Goal: Task Accomplishment & Management: Use online tool/utility

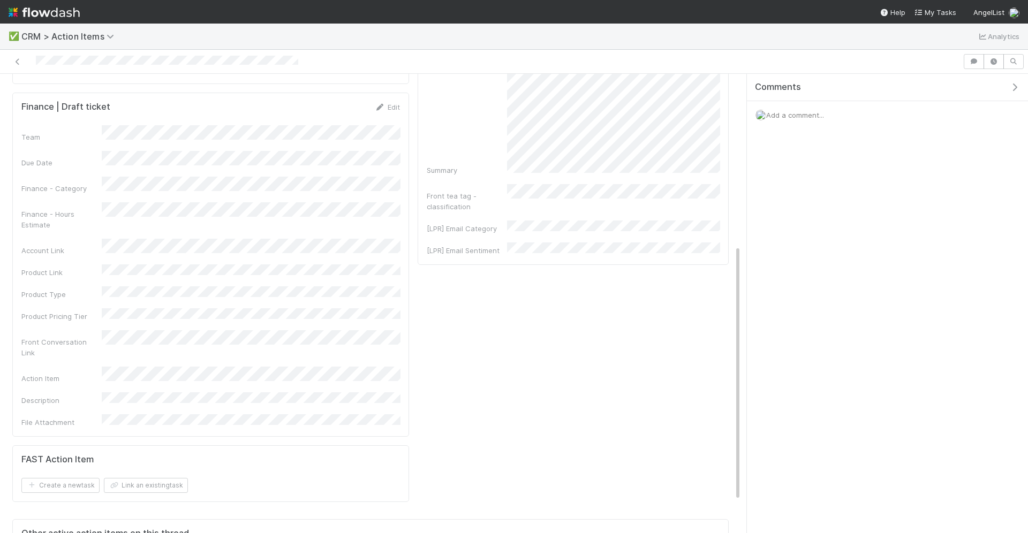
scroll to position [313, 0]
click at [387, 97] on link "Edit" at bounding box center [387, 101] width 25 height 9
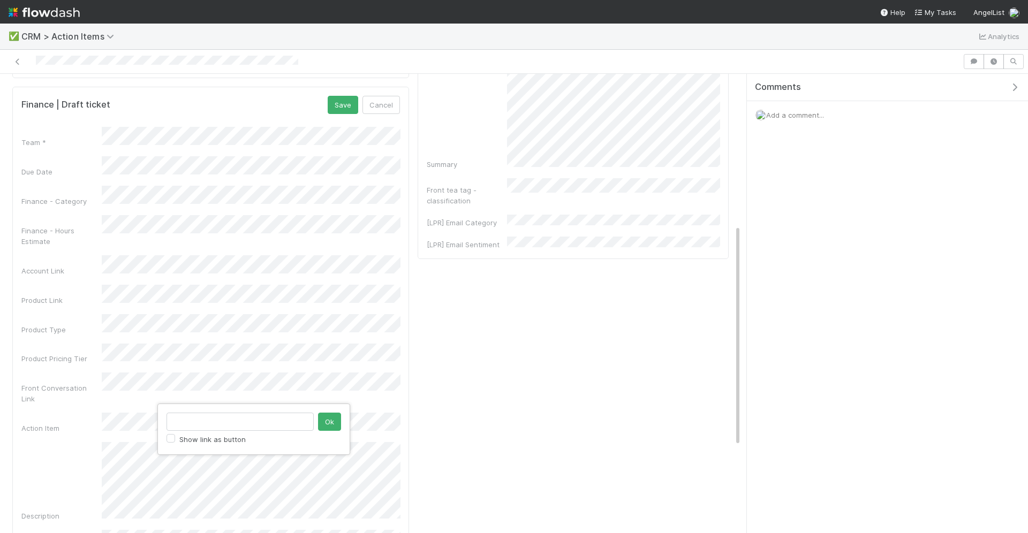
type input "https://flowdash.internal.angellist.com/workflows/BmIppY/tasks/1oseEppx"
click button "Ok" at bounding box center [329, 422] width 23 height 18
click at [349, 96] on button "Save" at bounding box center [343, 105] width 31 height 18
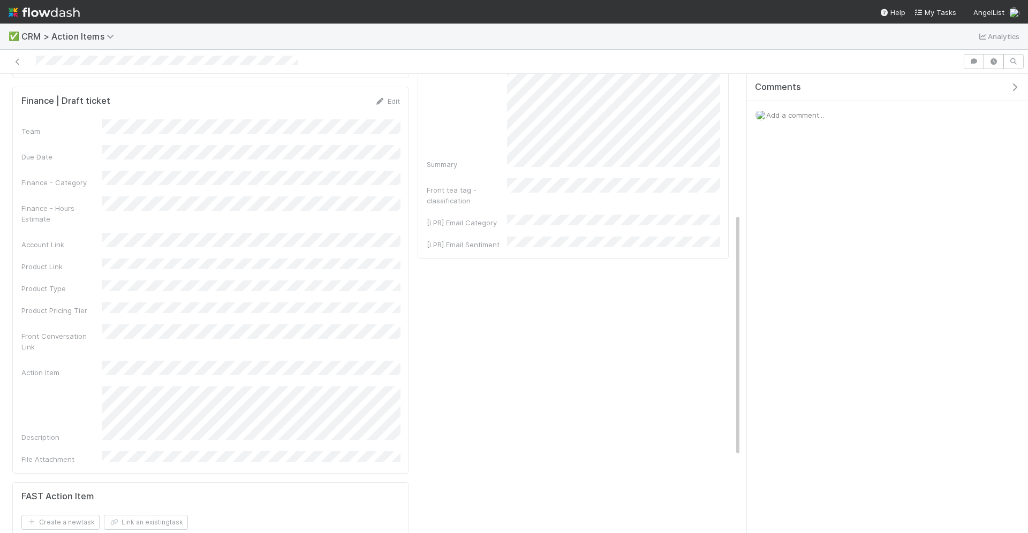
scroll to position [0, 0]
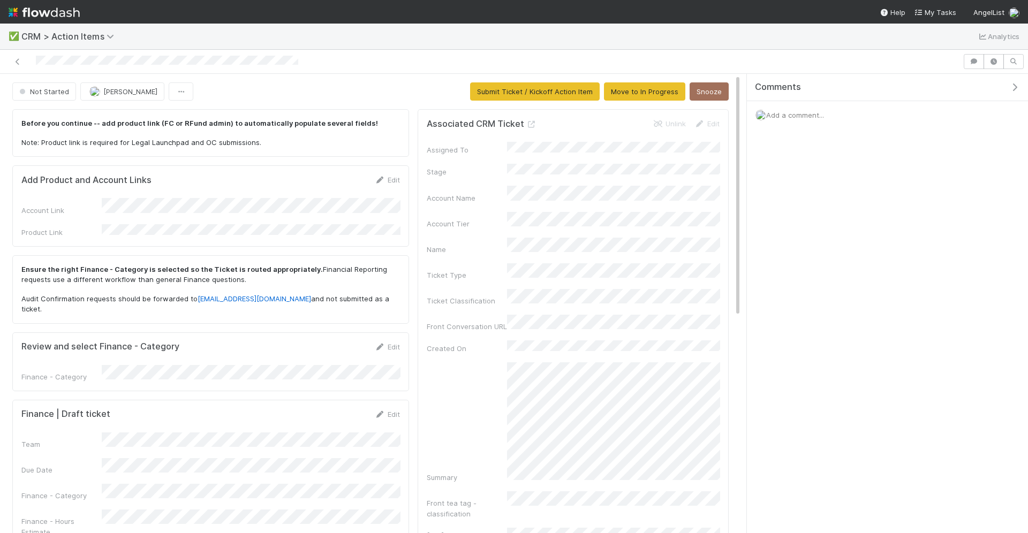
click at [506, 101] on div "Not Started Durga Arjun Submit Ticket / Kickoff Action Item Move to In Progress…" at bounding box center [370, 542] width 741 height 921
click at [510, 91] on button "Submit Ticket / Kickoff Action Item" at bounding box center [535, 91] width 130 height 18
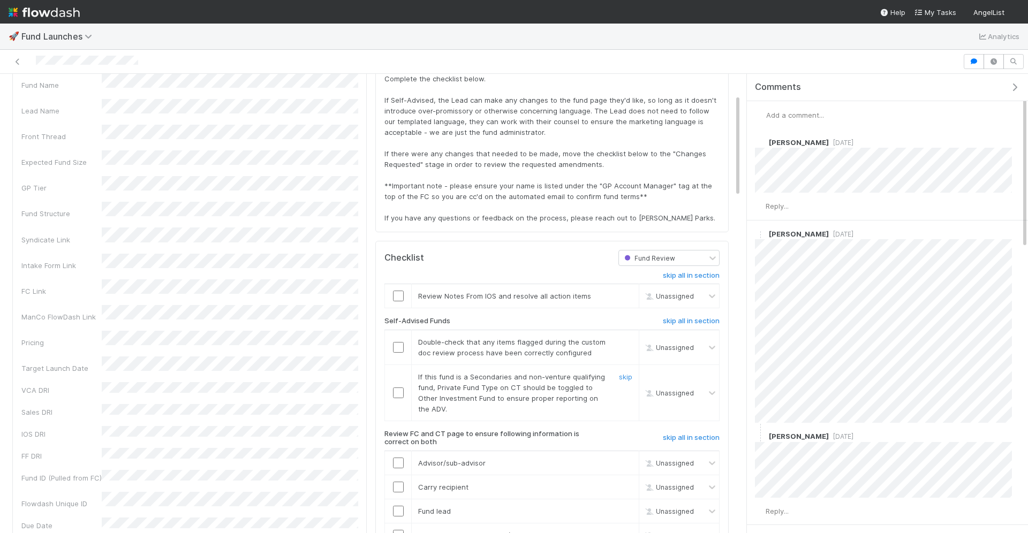
scroll to position [126, 0]
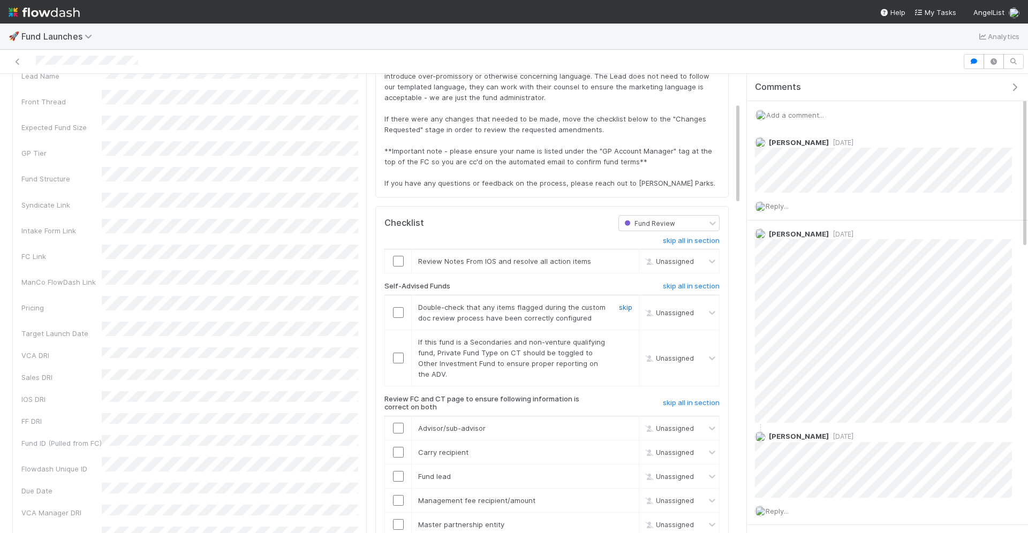
click at [625, 303] on link "skip" at bounding box center [625, 307] width 13 height 9
click at [627, 338] on link "skip" at bounding box center [625, 342] width 13 height 9
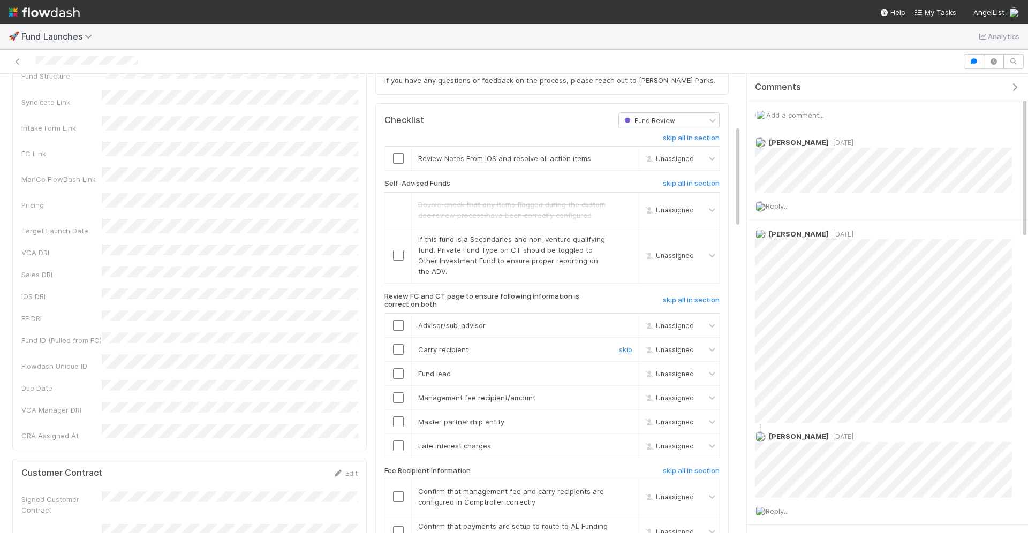
scroll to position [230, 0]
click at [624, 233] on link "skip" at bounding box center [625, 237] width 13 height 9
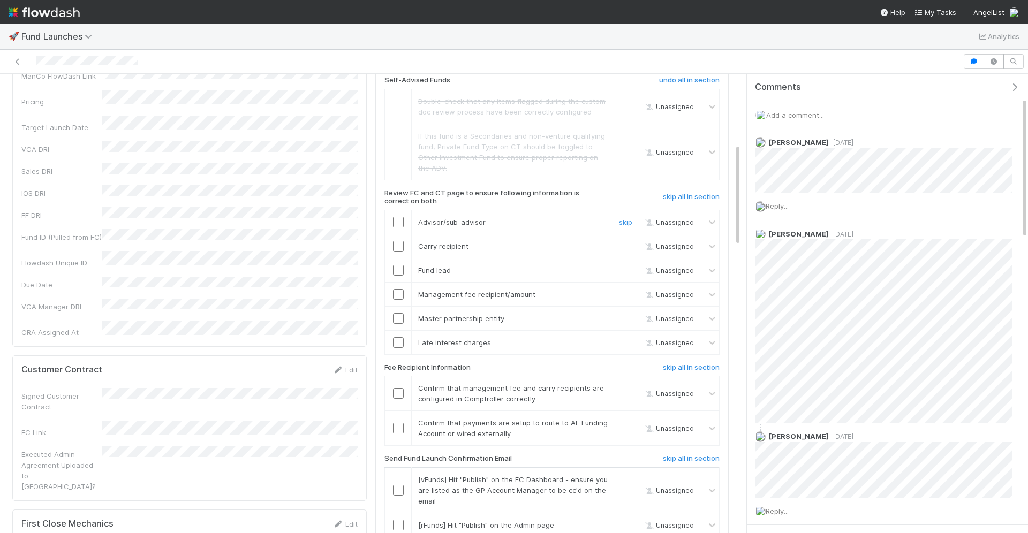
scroll to position [334, 0]
click at [395, 215] on input "checkbox" at bounding box center [398, 220] width 11 height 11
click at [397, 239] on input "checkbox" at bounding box center [398, 244] width 11 height 11
click at [397, 263] on input "checkbox" at bounding box center [398, 268] width 11 height 11
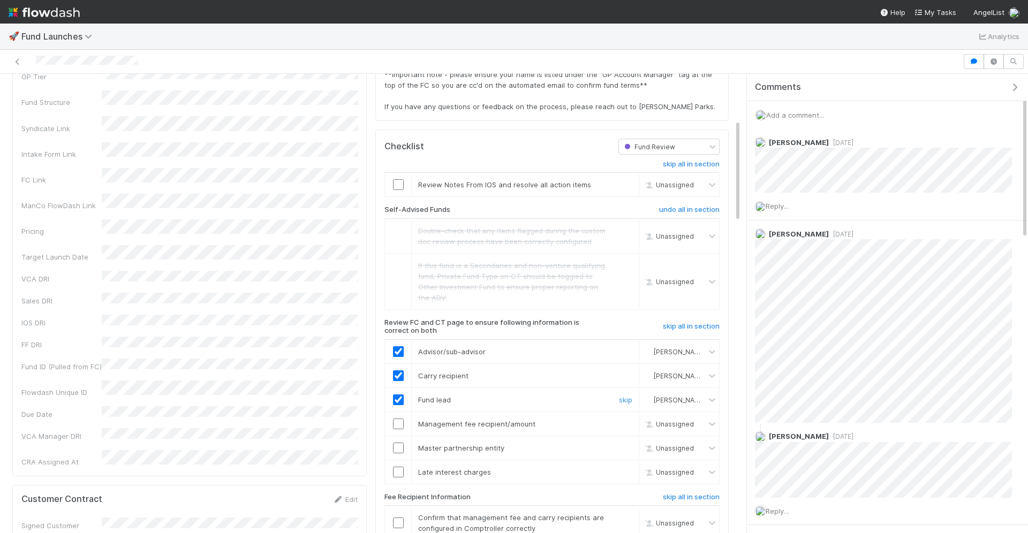
scroll to position [204, 0]
click at [398, 417] on input "checkbox" at bounding box center [398, 422] width 11 height 11
click at [398, 441] on input "checkbox" at bounding box center [398, 446] width 11 height 11
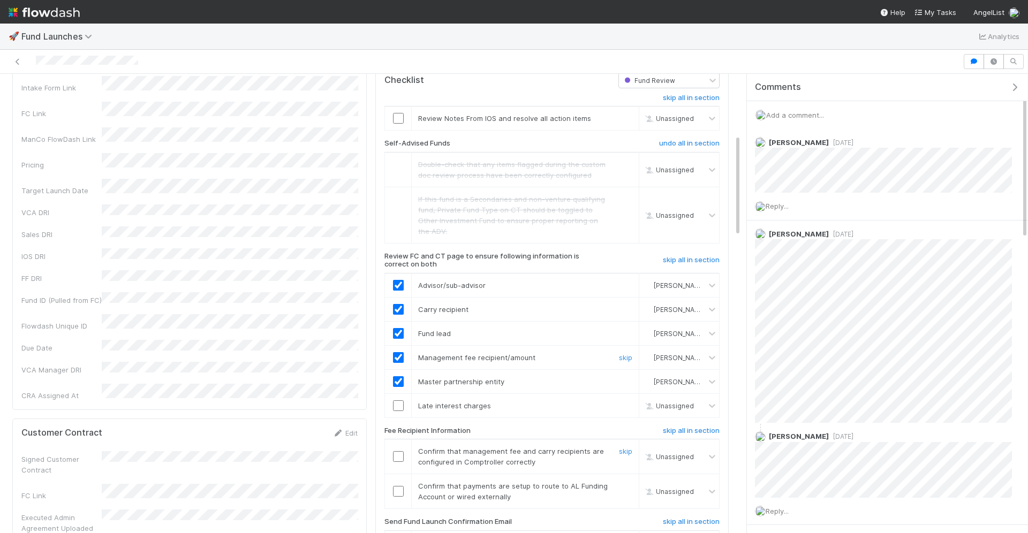
scroll to position [272, 0]
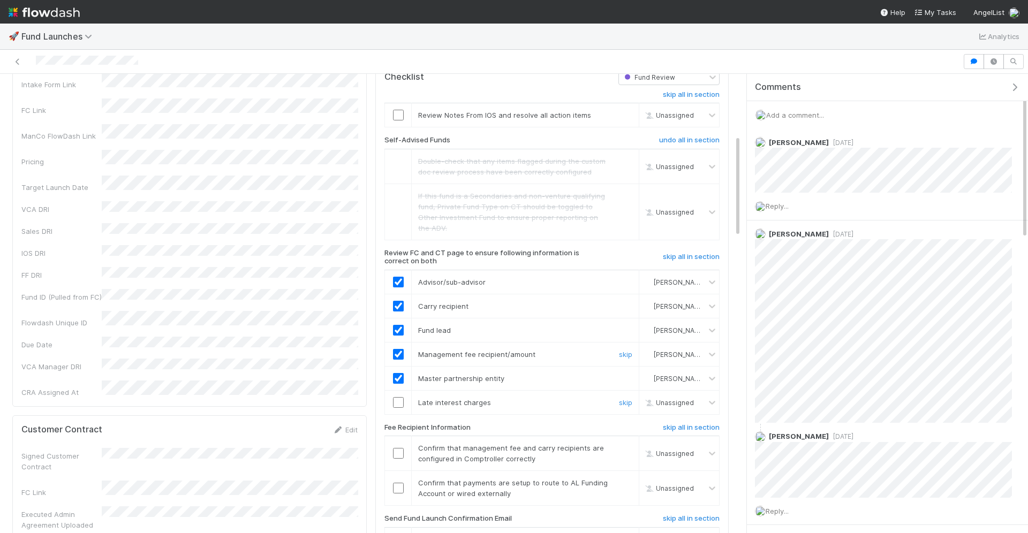
click at [400, 397] on input "checkbox" at bounding box center [398, 402] width 11 height 11
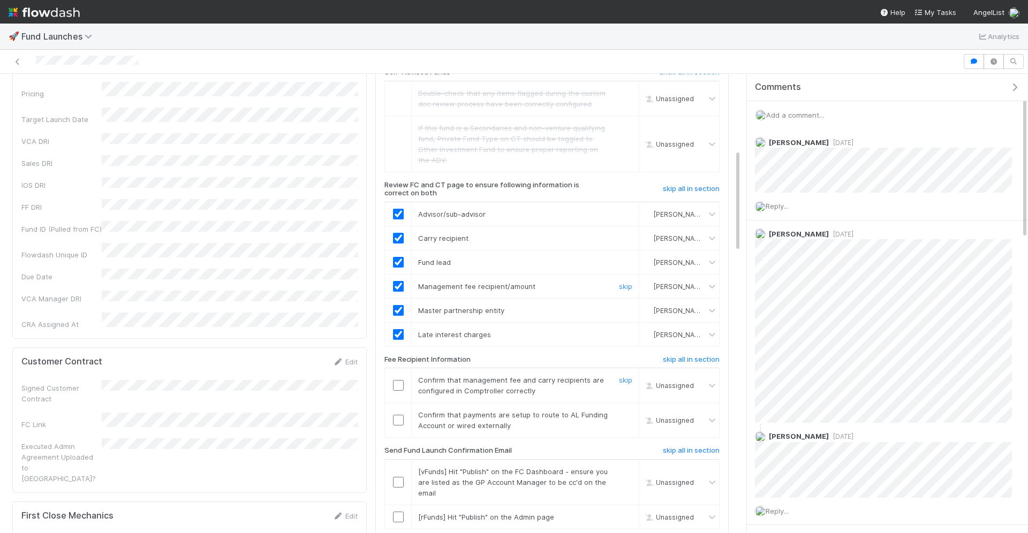
scroll to position [342, 0]
click at [402, 379] on input "checkbox" at bounding box center [398, 384] width 11 height 11
click at [397, 413] on input "checkbox" at bounding box center [398, 418] width 11 height 11
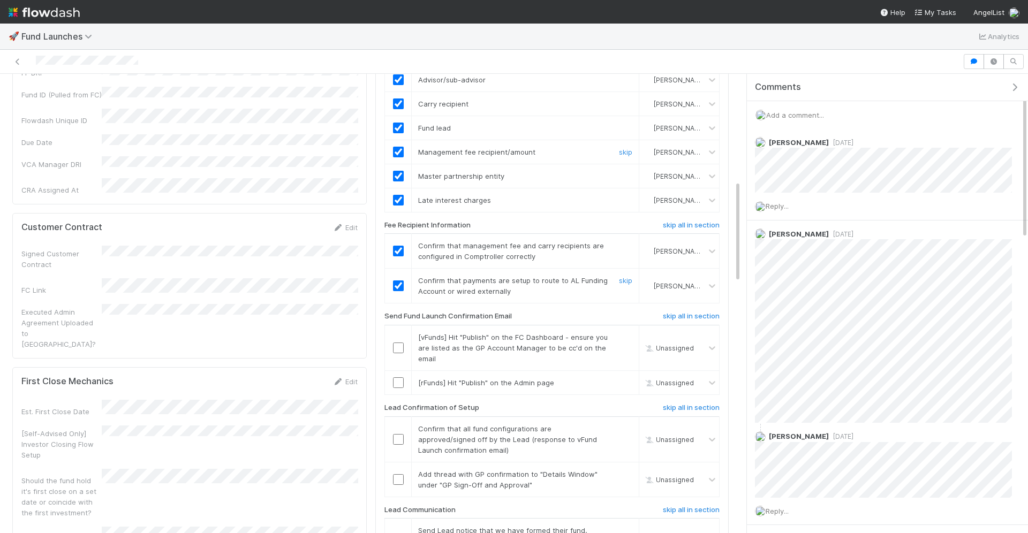
scroll to position [477, 0]
click at [393, 340] on input "checkbox" at bounding box center [398, 345] width 11 height 11
click at [625, 376] on link "skip" at bounding box center [625, 380] width 13 height 9
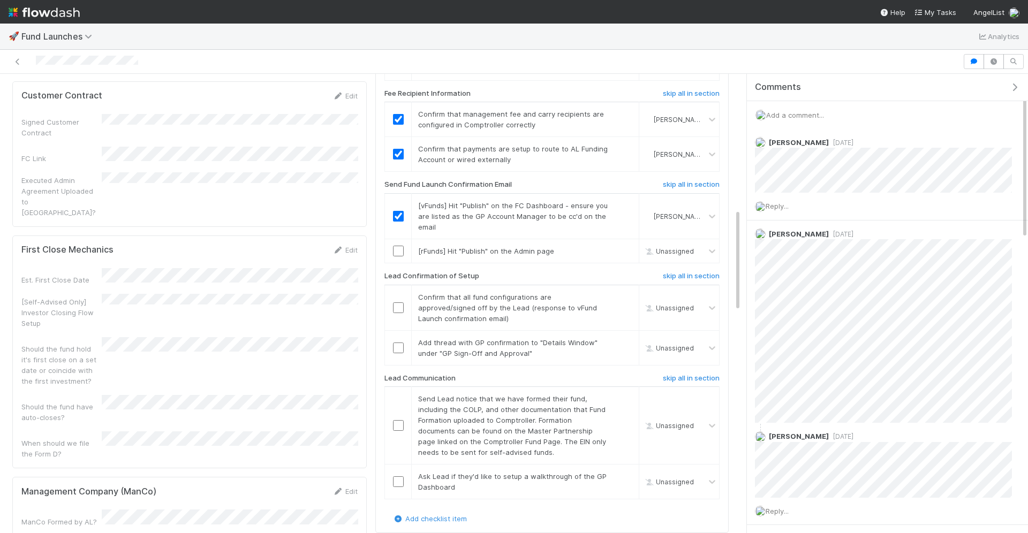
scroll to position [605, 0]
click at [621, 247] on div "skip" at bounding box center [624, 252] width 32 height 11
click at [622, 248] on link "skip" at bounding box center [625, 252] width 13 height 9
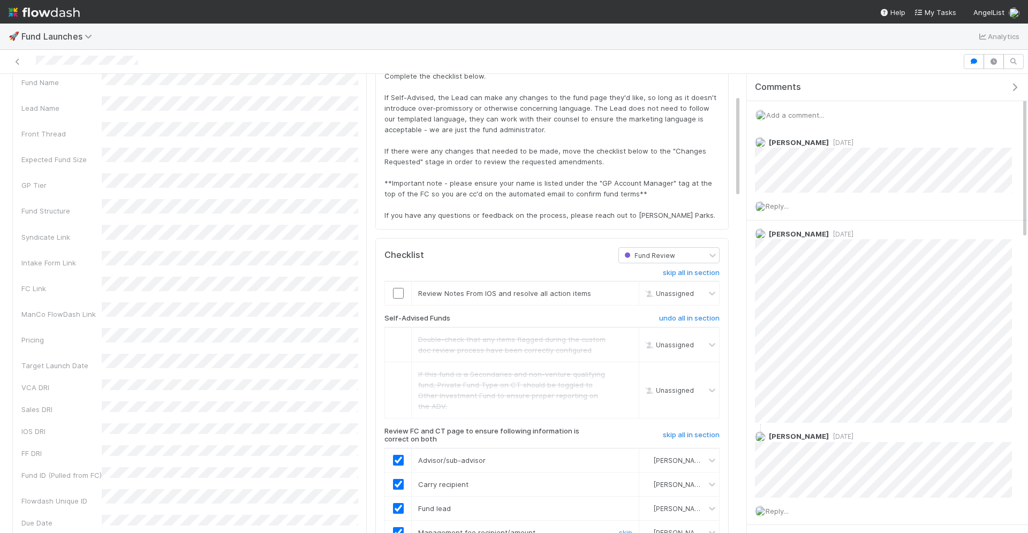
scroll to position [0, 0]
